Goal: Task Accomplishment & Management: Manage account settings

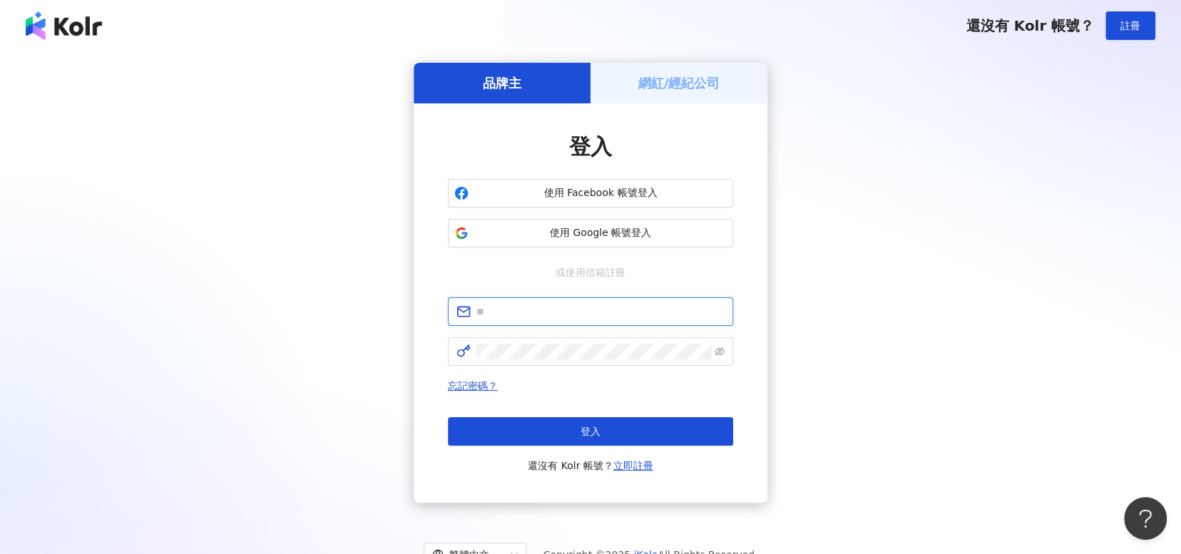
click at [555, 311] on input "text" at bounding box center [601, 312] width 248 height 16
type input "**********"
click button "登入" at bounding box center [590, 431] width 285 height 29
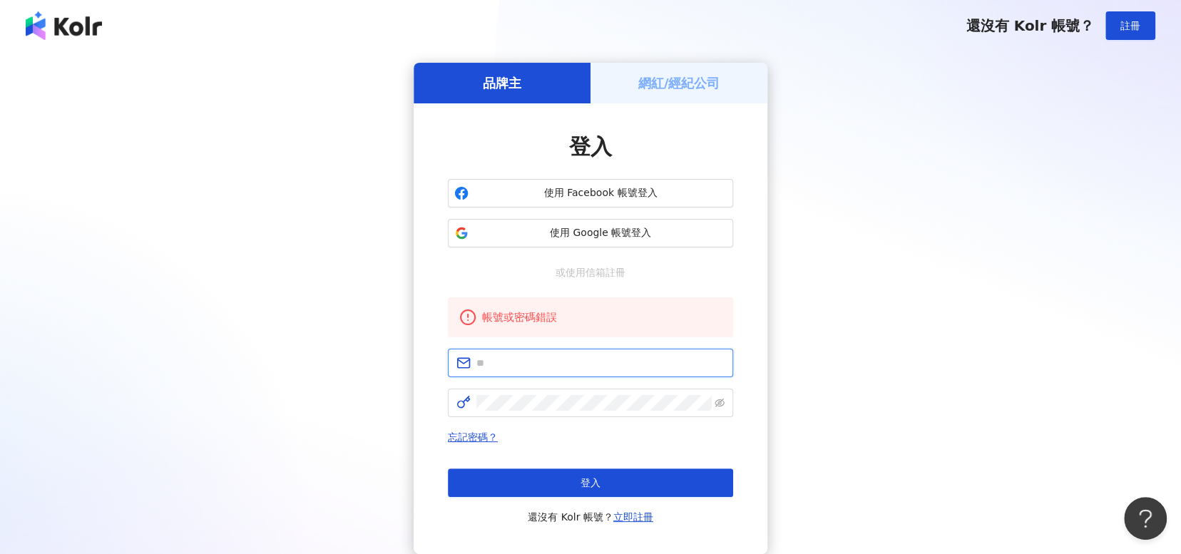
click at [618, 367] on input "text" at bounding box center [601, 363] width 248 height 16
type input "**********"
click at [614, 415] on span at bounding box center [590, 403] width 285 height 29
click at [715, 405] on icon "eye-invisible" at bounding box center [720, 403] width 10 height 10
click button "登入" at bounding box center [590, 483] width 285 height 29
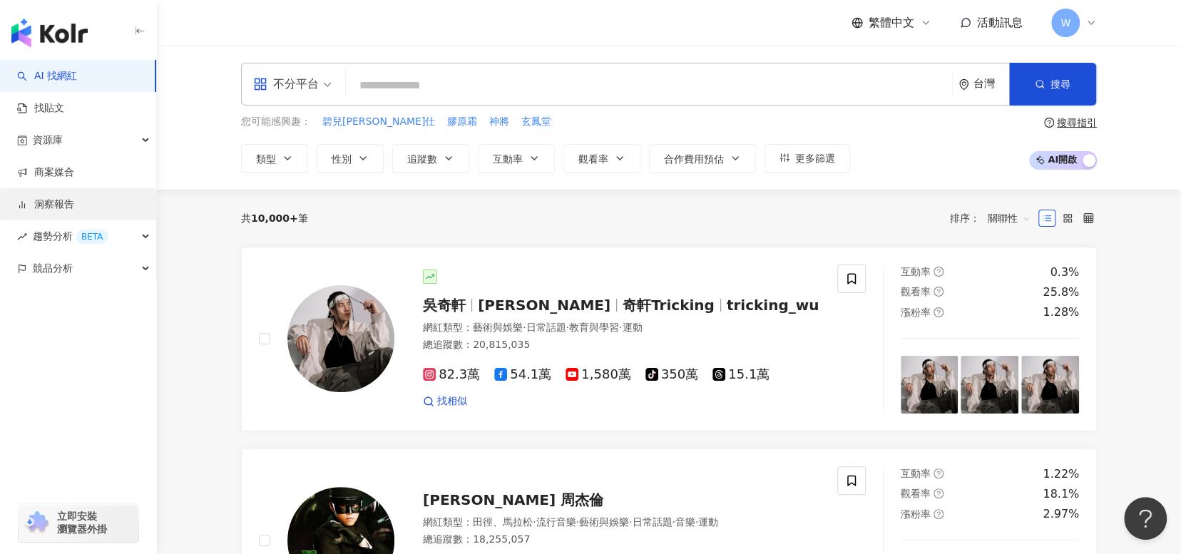
click at [74, 210] on link "洞察報告" at bounding box center [45, 205] width 57 height 14
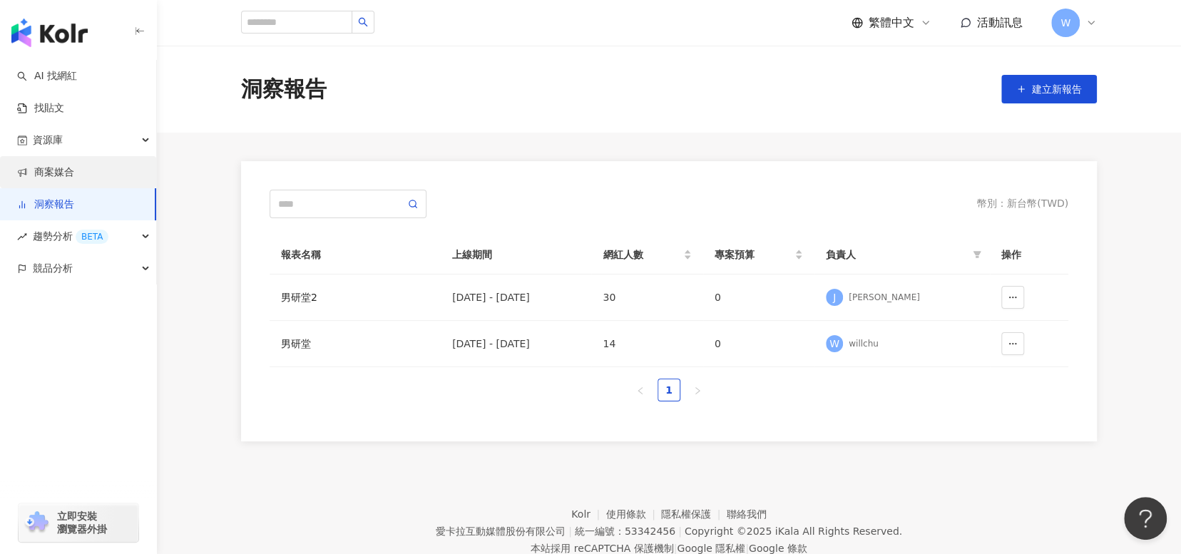
click at [74, 171] on link "商案媒合" at bounding box center [45, 173] width 57 height 14
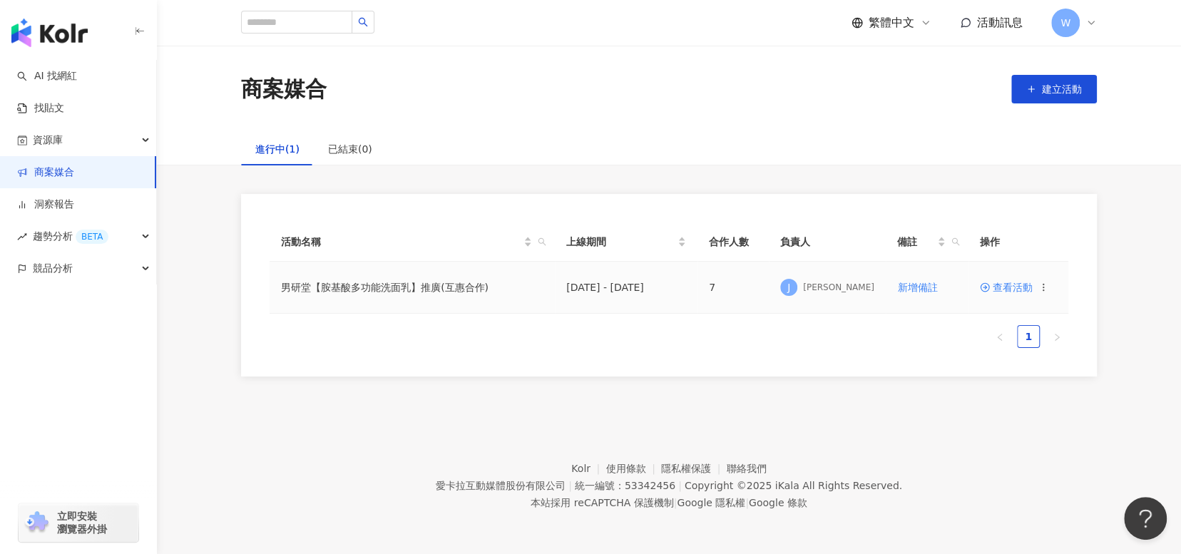
click at [989, 293] on span at bounding box center [986, 287] width 13 height 11
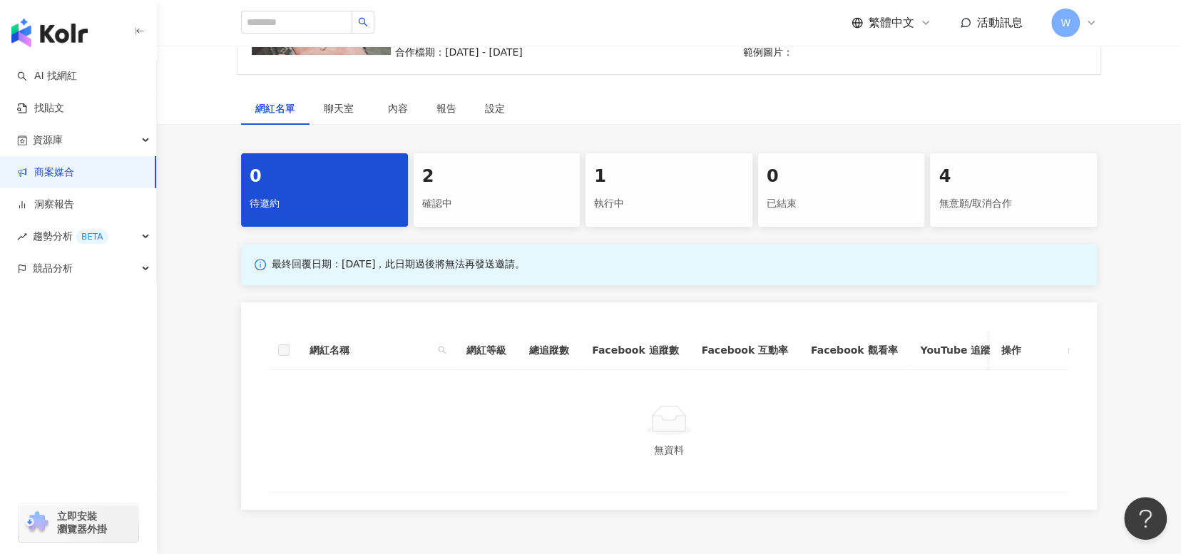
scroll to position [214, 0]
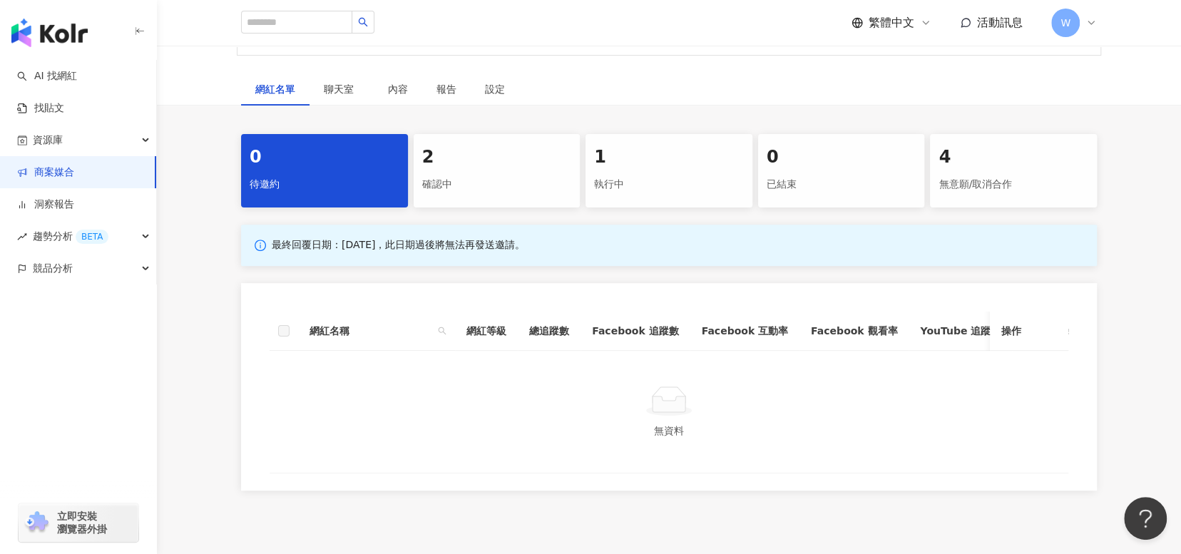
click at [446, 190] on div "確認中" at bounding box center [497, 185] width 150 height 24
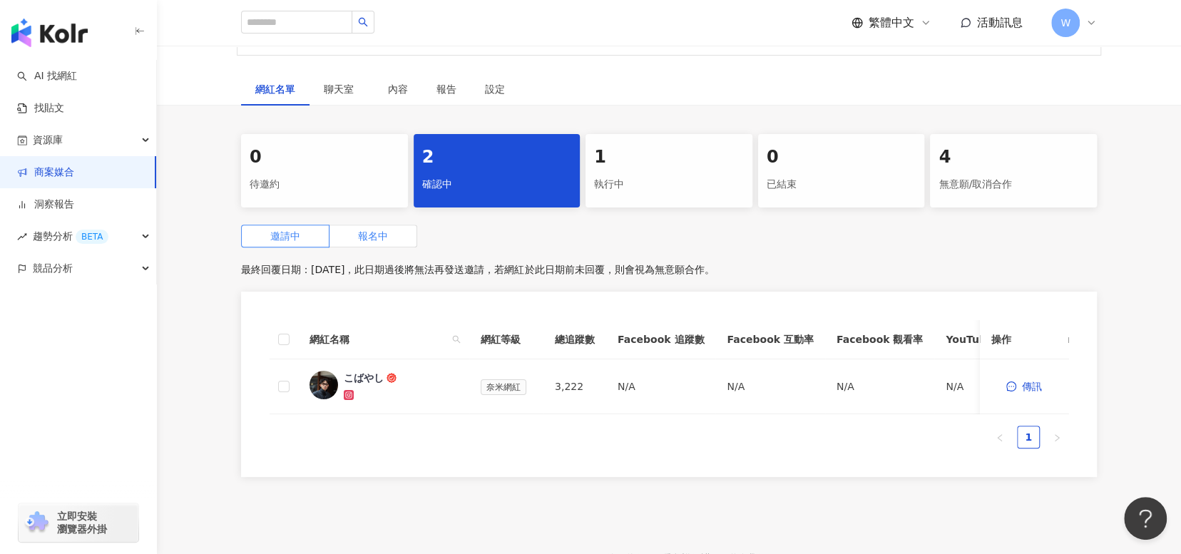
click at [350, 232] on label "報名中" at bounding box center [374, 236] width 88 height 23
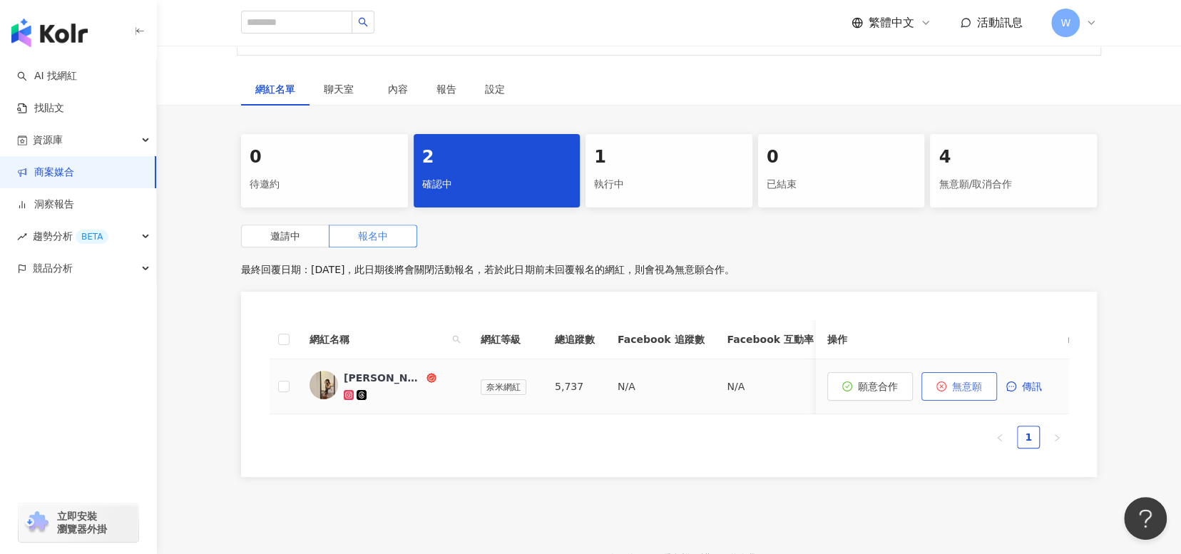
click at [974, 394] on button "無意願" at bounding box center [960, 386] width 76 height 29
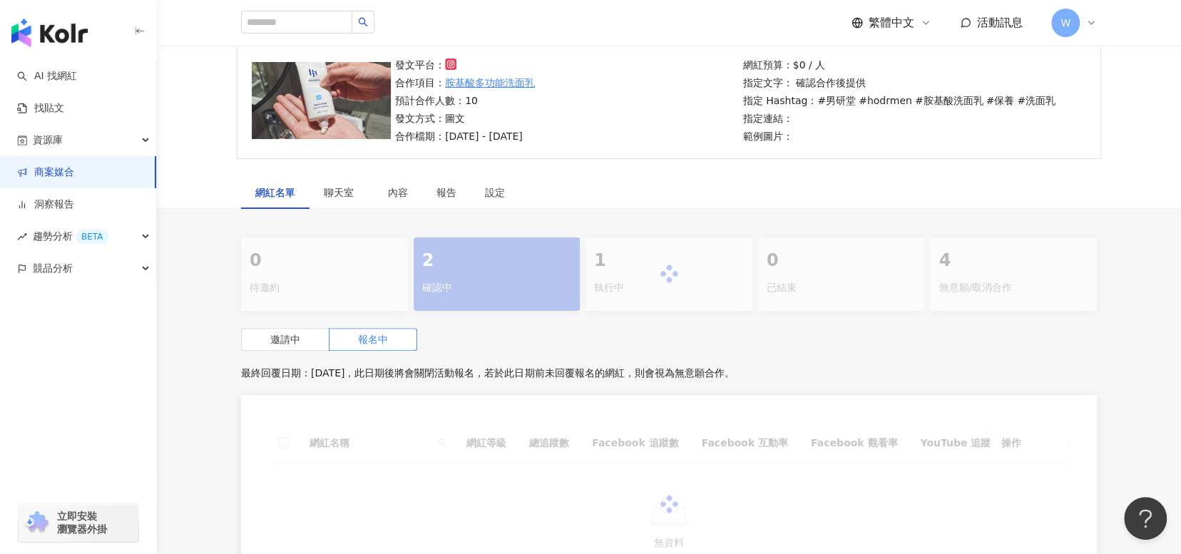
scroll to position [214, 0]
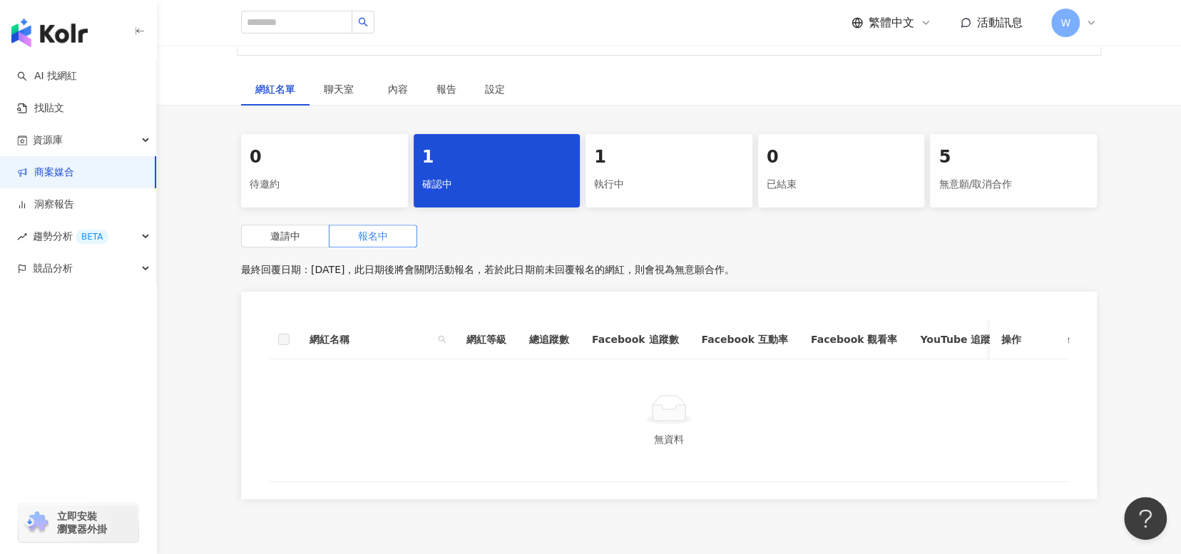
click at [1003, 180] on div "無意願/取消合作" at bounding box center [1014, 185] width 150 height 24
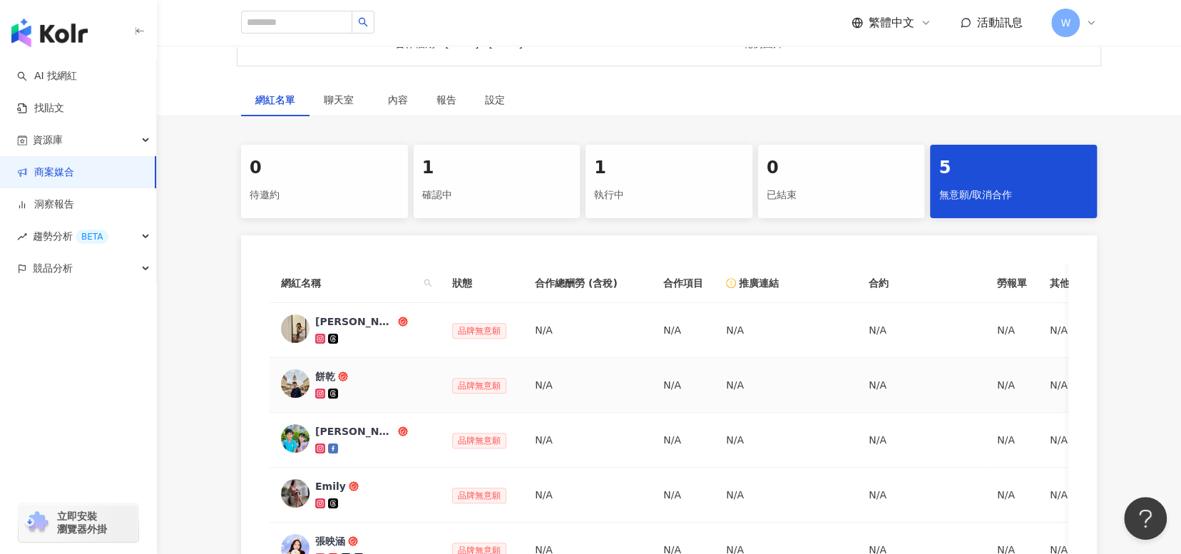
scroll to position [285, 0]
